Goal: Task Accomplishment & Management: Complete application form

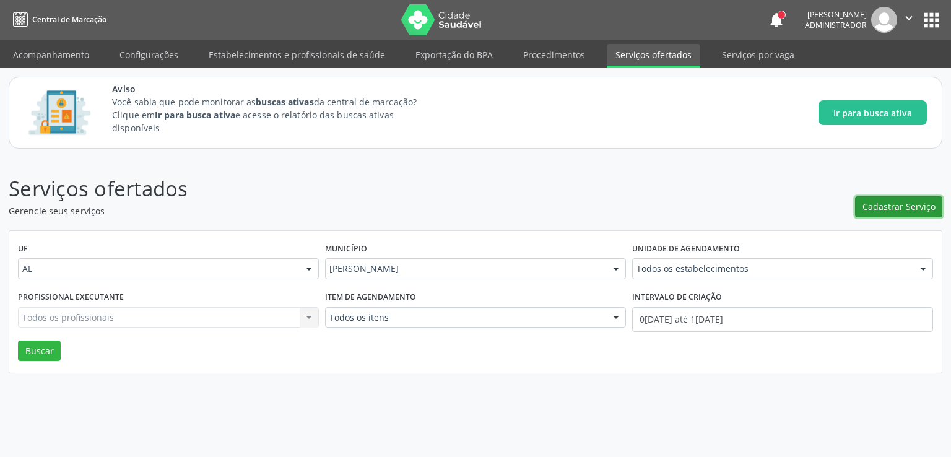
click at [922, 203] on span "Cadastrar Serviço" at bounding box center [899, 206] width 73 height 13
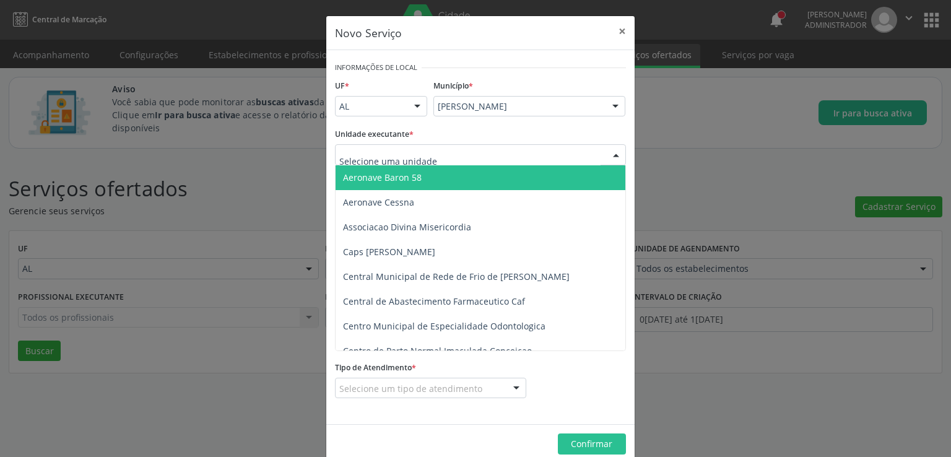
click at [437, 154] on div at bounding box center [480, 154] width 291 height 21
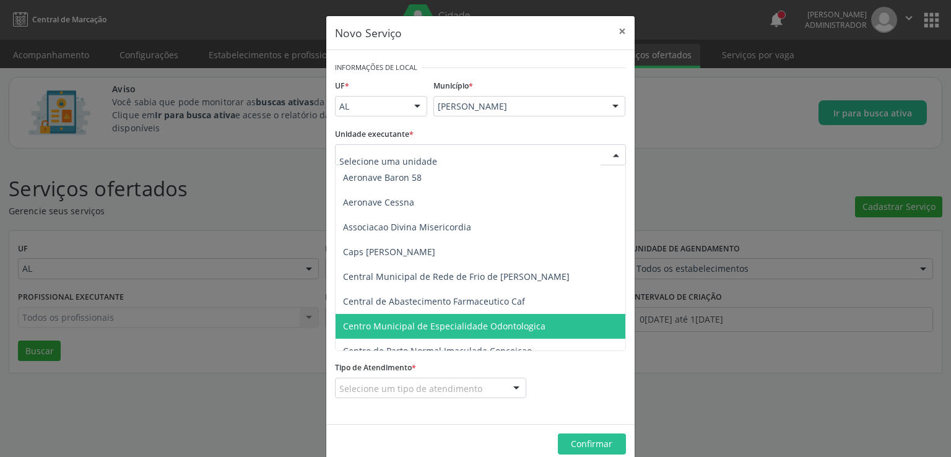
click at [458, 326] on span "Centro Municipal de Especialidade Odontologica" at bounding box center [444, 326] width 203 height 12
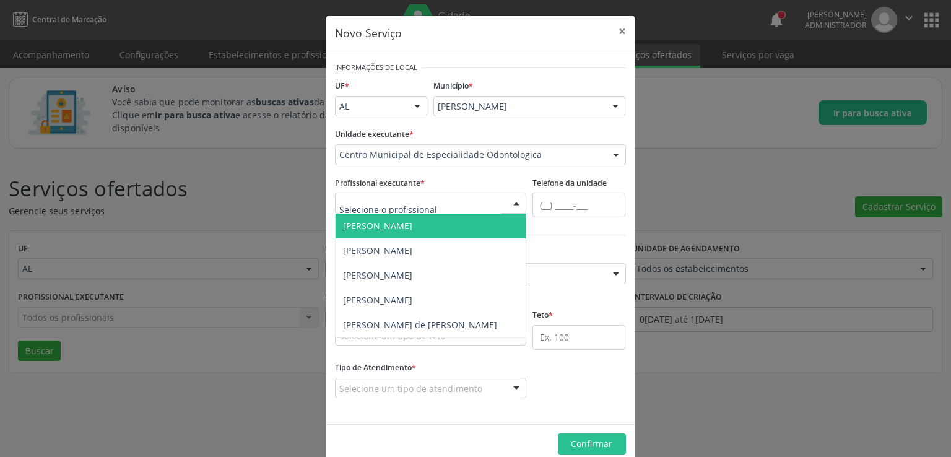
click at [442, 204] on div at bounding box center [431, 203] width 192 height 21
type input "du"
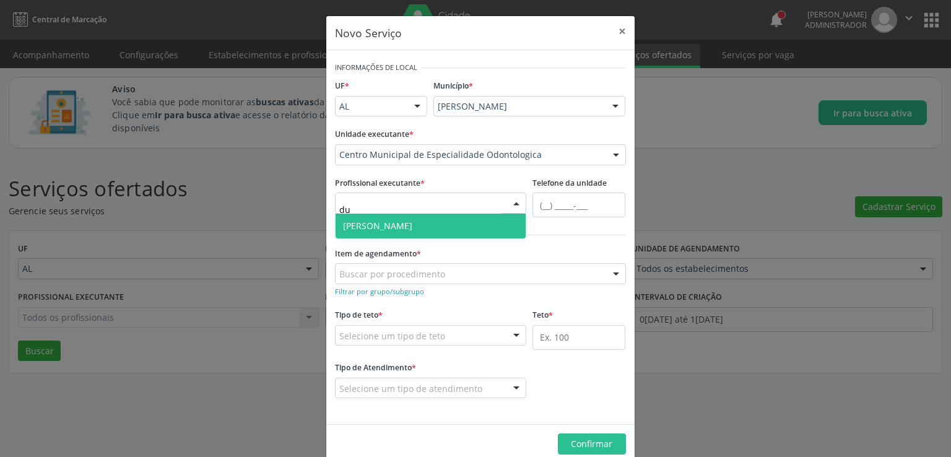
click at [440, 218] on span "[PERSON_NAME]" at bounding box center [431, 226] width 191 height 25
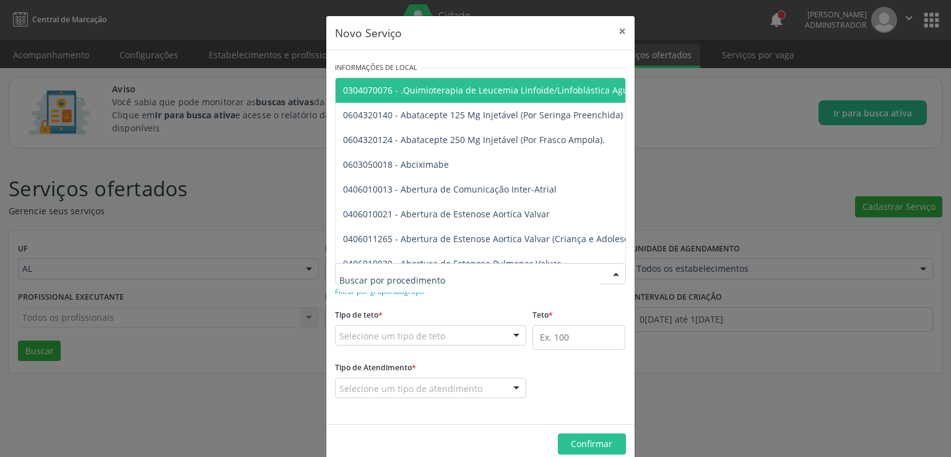
click at [421, 282] on div at bounding box center [480, 273] width 291 height 21
click at [455, 309] on div "Tipo de teto * Selecione um tipo de teto Teto financeiro Teto físico Nenhum res…" at bounding box center [431, 326] width 192 height 40
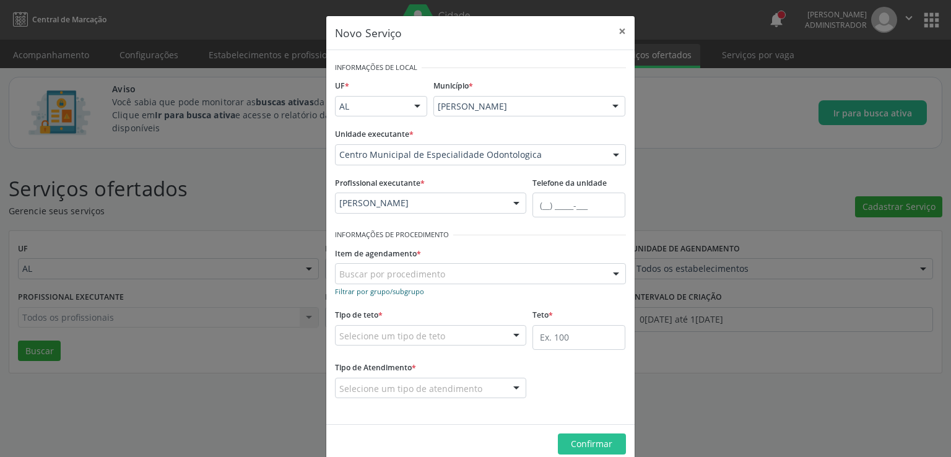
click at [396, 292] on small "Filtrar por grupo/subgrupo" at bounding box center [379, 291] width 89 height 9
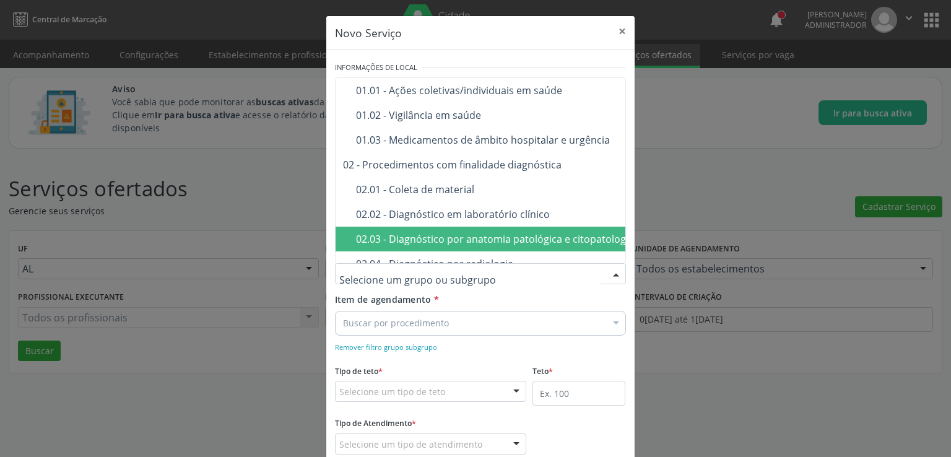
scroll to position [50, 0]
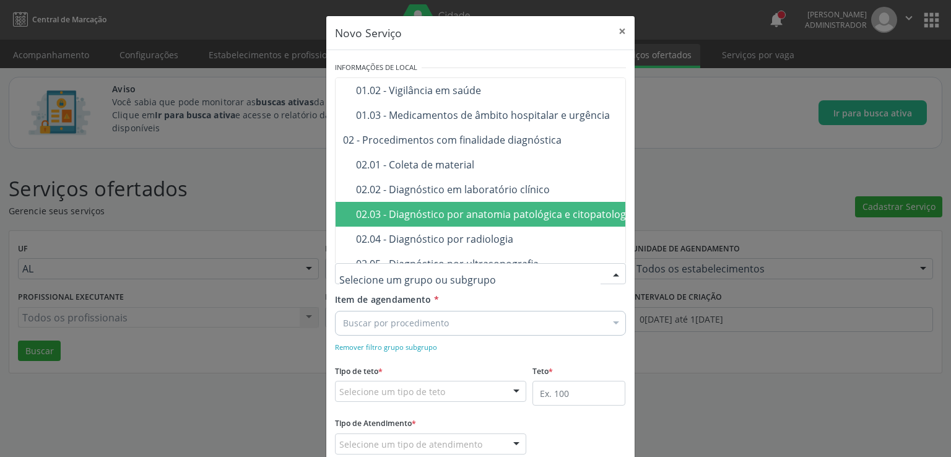
click at [532, 269] on div at bounding box center [480, 273] width 291 height 21
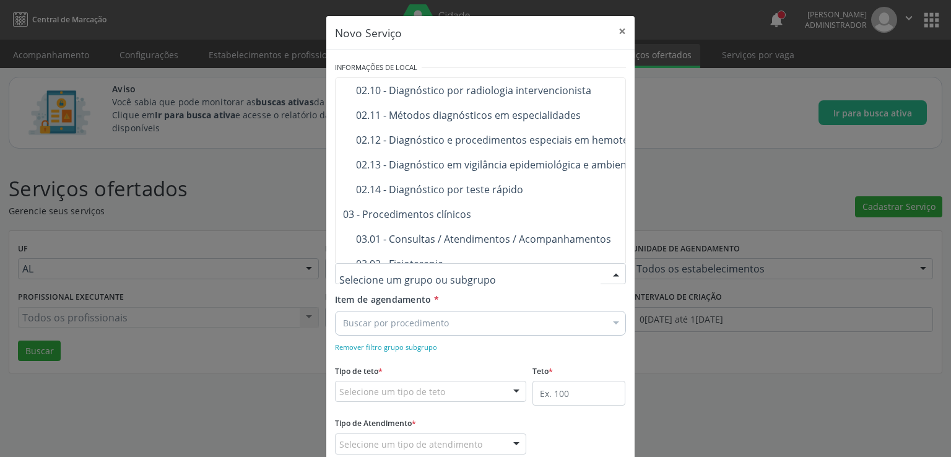
scroll to position [372, 0]
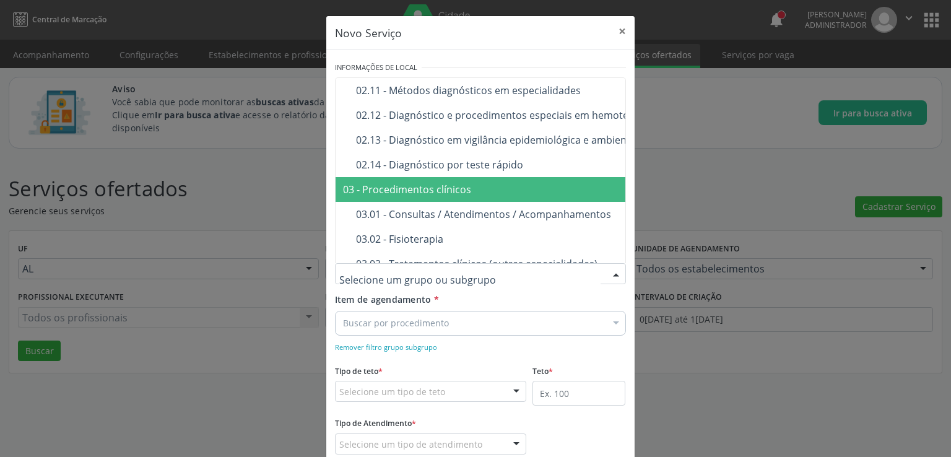
click at [477, 194] on span "03 - Procedimentos clínicos" at bounding box center [559, 189] width 447 height 25
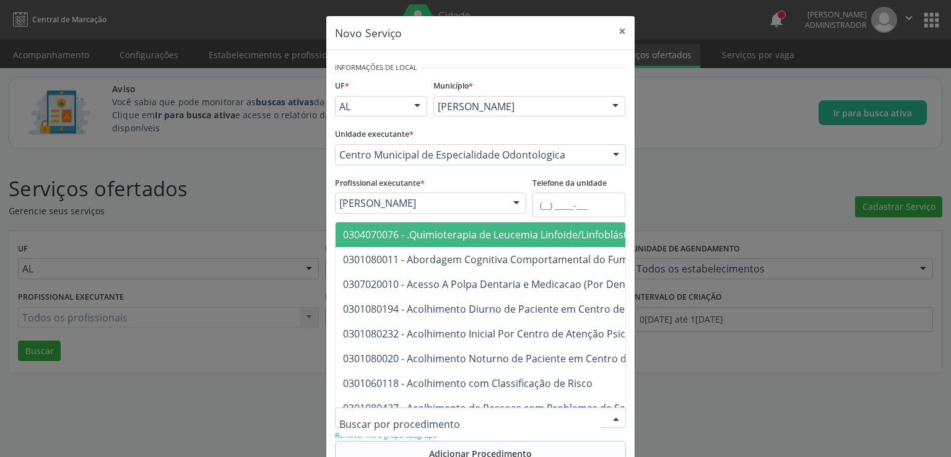
click at [520, 416] on div at bounding box center [480, 418] width 291 height 21
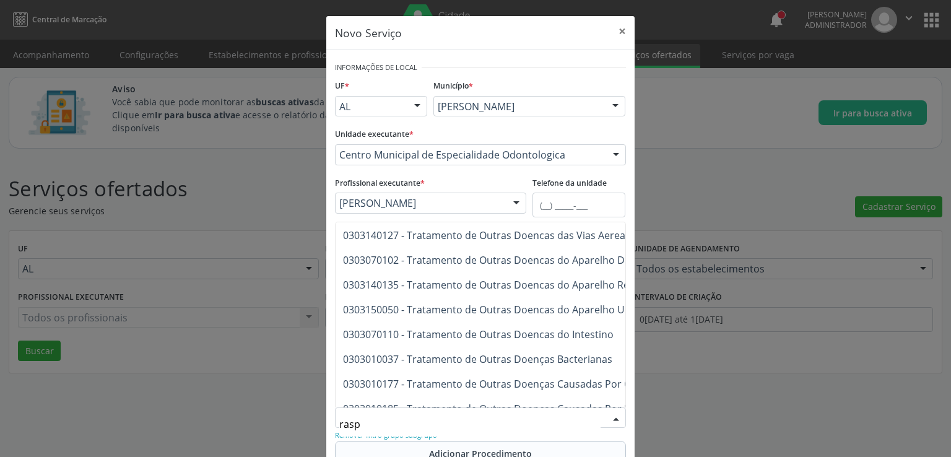
scroll to position [0, 0]
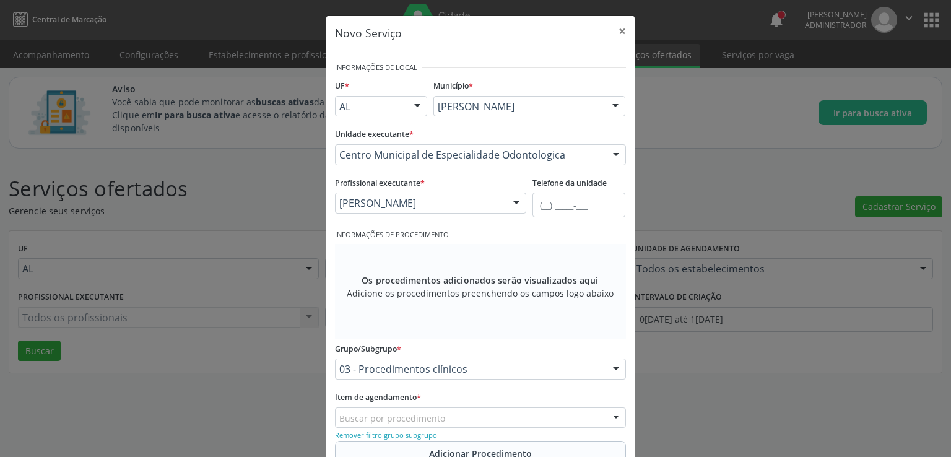
click at [540, 412] on div "Buscar por procedimento" at bounding box center [480, 418] width 291 height 21
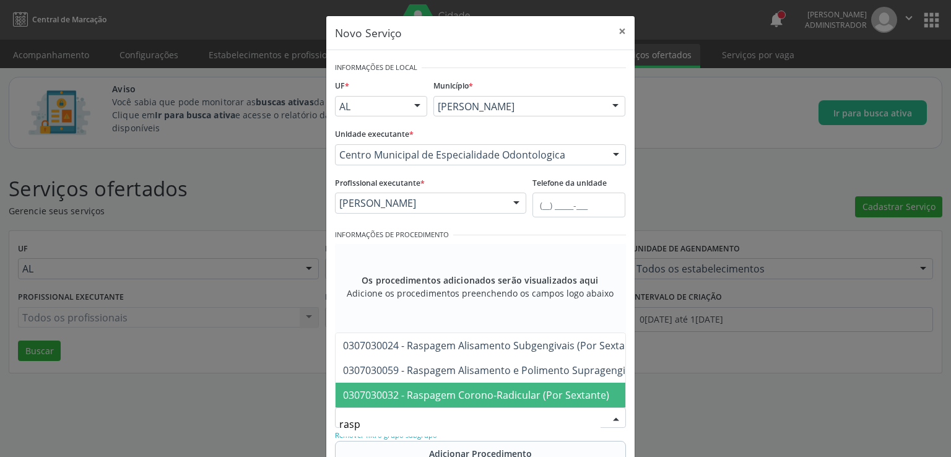
type input "raspa"
click at [491, 388] on span "0307030032 - Raspagem Corono-Radicular (Por Sextante)" at bounding box center [476, 395] width 266 height 14
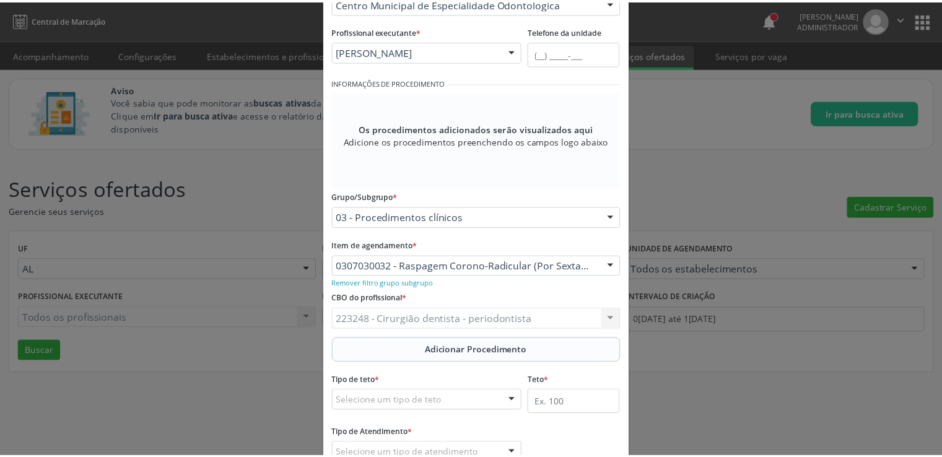
scroll to position [154, 0]
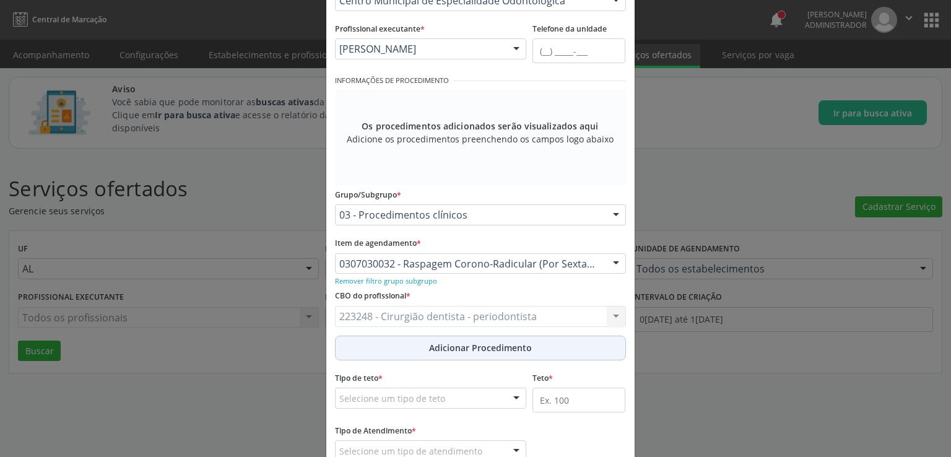
click at [486, 345] on span "Adicionar Procedimento" at bounding box center [480, 347] width 103 height 13
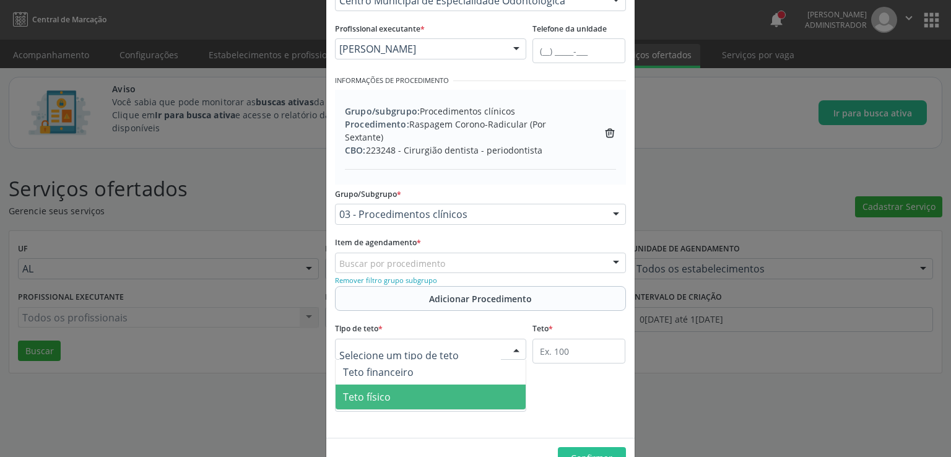
click at [396, 390] on span "Teto físico" at bounding box center [431, 397] width 191 height 25
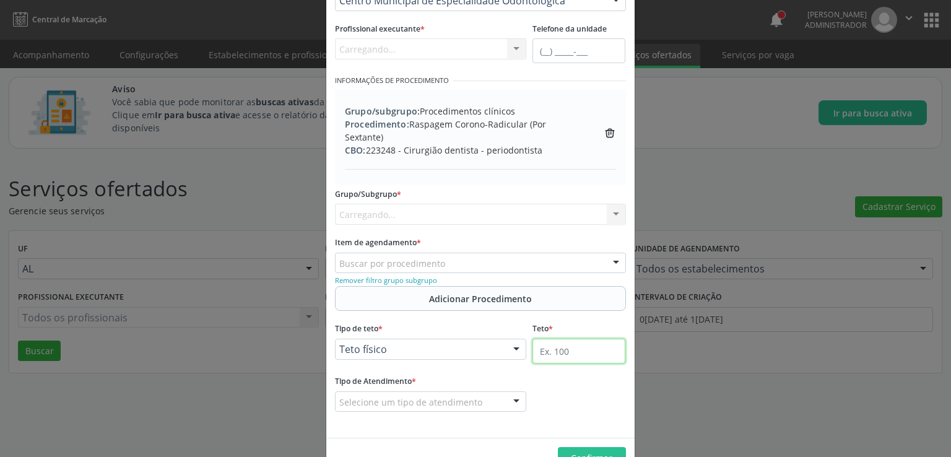
click at [560, 349] on input "text" at bounding box center [579, 351] width 93 height 25
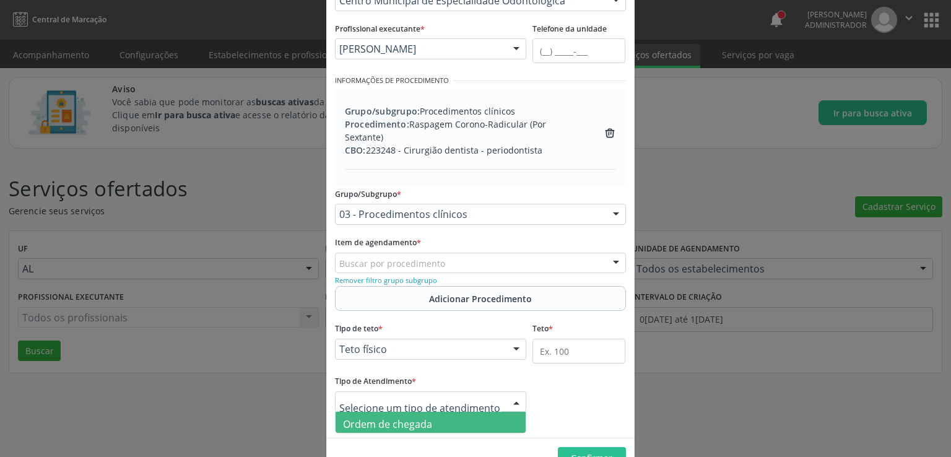
click at [507, 396] on div at bounding box center [516, 402] width 19 height 21
click at [460, 423] on span "Ordem de chegada" at bounding box center [431, 424] width 191 height 25
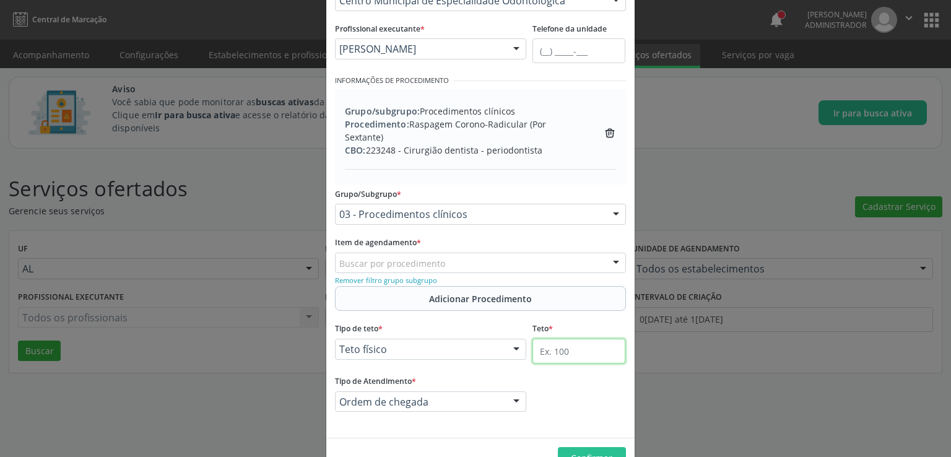
click at [555, 355] on input "text" at bounding box center [579, 351] width 93 height 25
type input "100"
click at [595, 447] on button "Confirmar" at bounding box center [592, 457] width 68 height 21
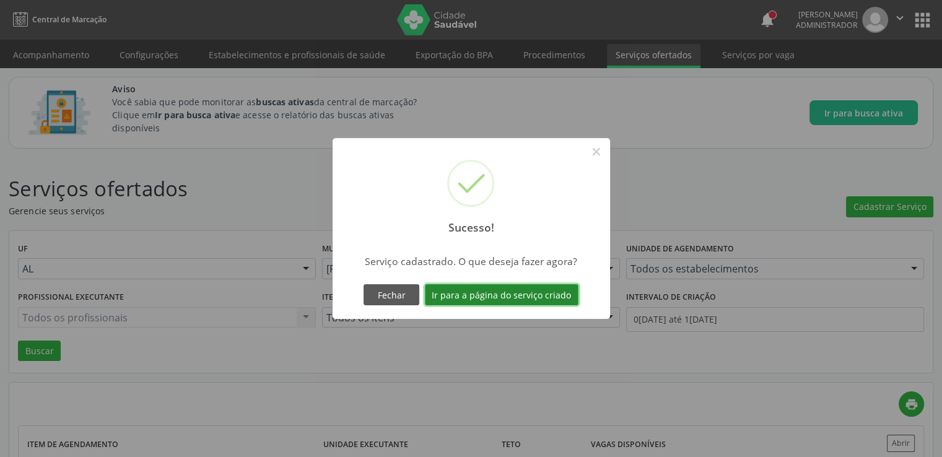
click at [479, 295] on button "Ir para a página do serviço criado" at bounding box center [502, 294] width 154 height 21
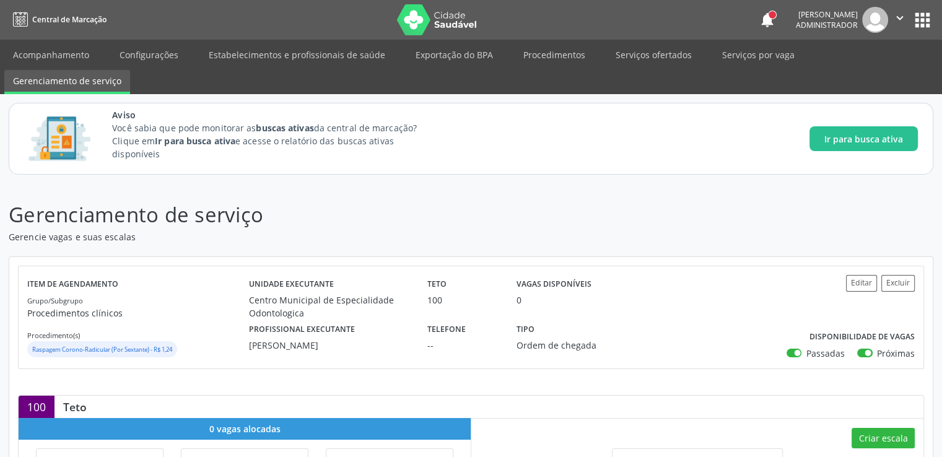
scroll to position [201, 0]
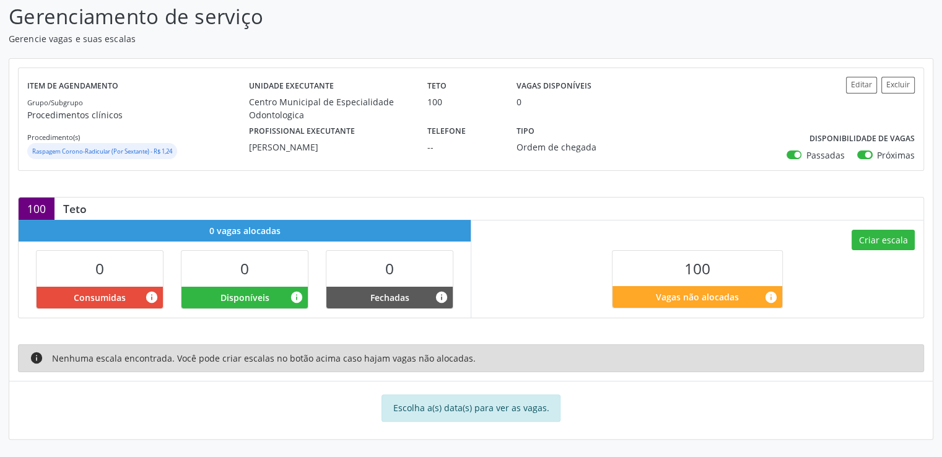
click at [927, 329] on div "Item de agendamento Grupo/Subgrupo Procedimentos clínicos Procedimento(s) Raspa…" at bounding box center [470, 249] width 923 height 380
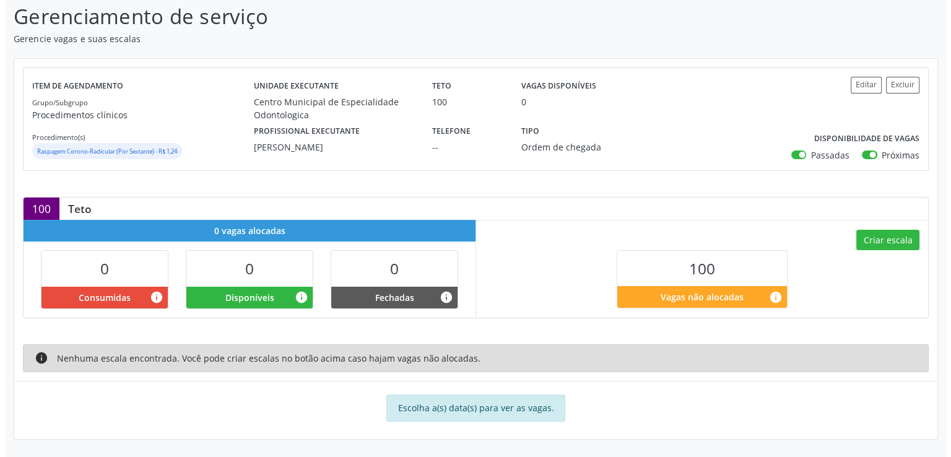
scroll to position [0, 0]
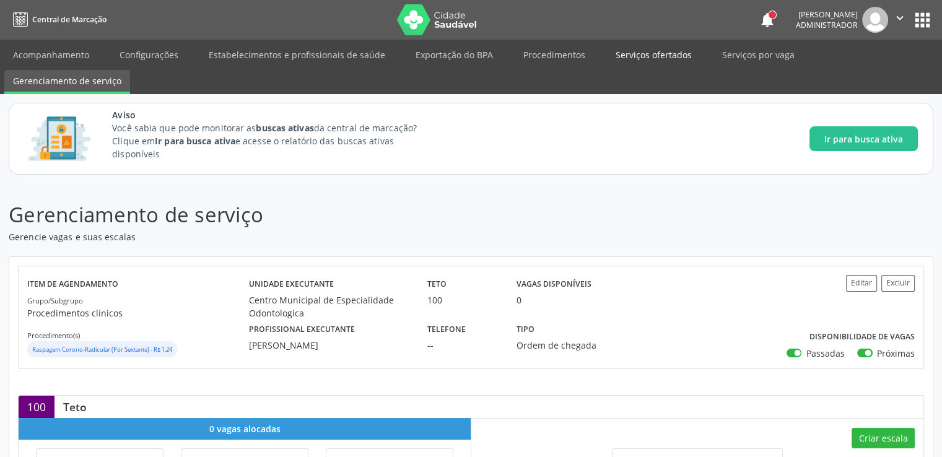
click at [639, 62] on link "Serviços ofertados" at bounding box center [654, 55] width 94 height 22
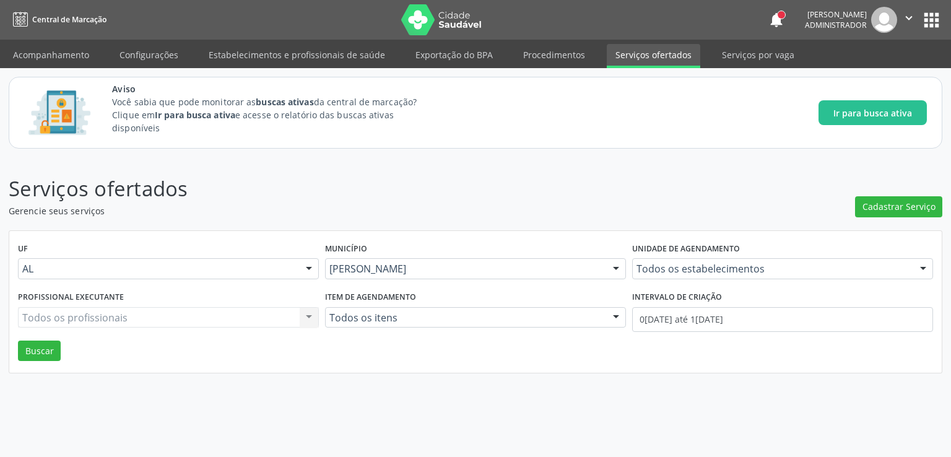
click at [684, 214] on header "Serviços ofertados Gerencie seus serviços Cadastrar Serviço" at bounding box center [476, 195] width 934 height 44
